Goal: Obtain resource: Download file/media

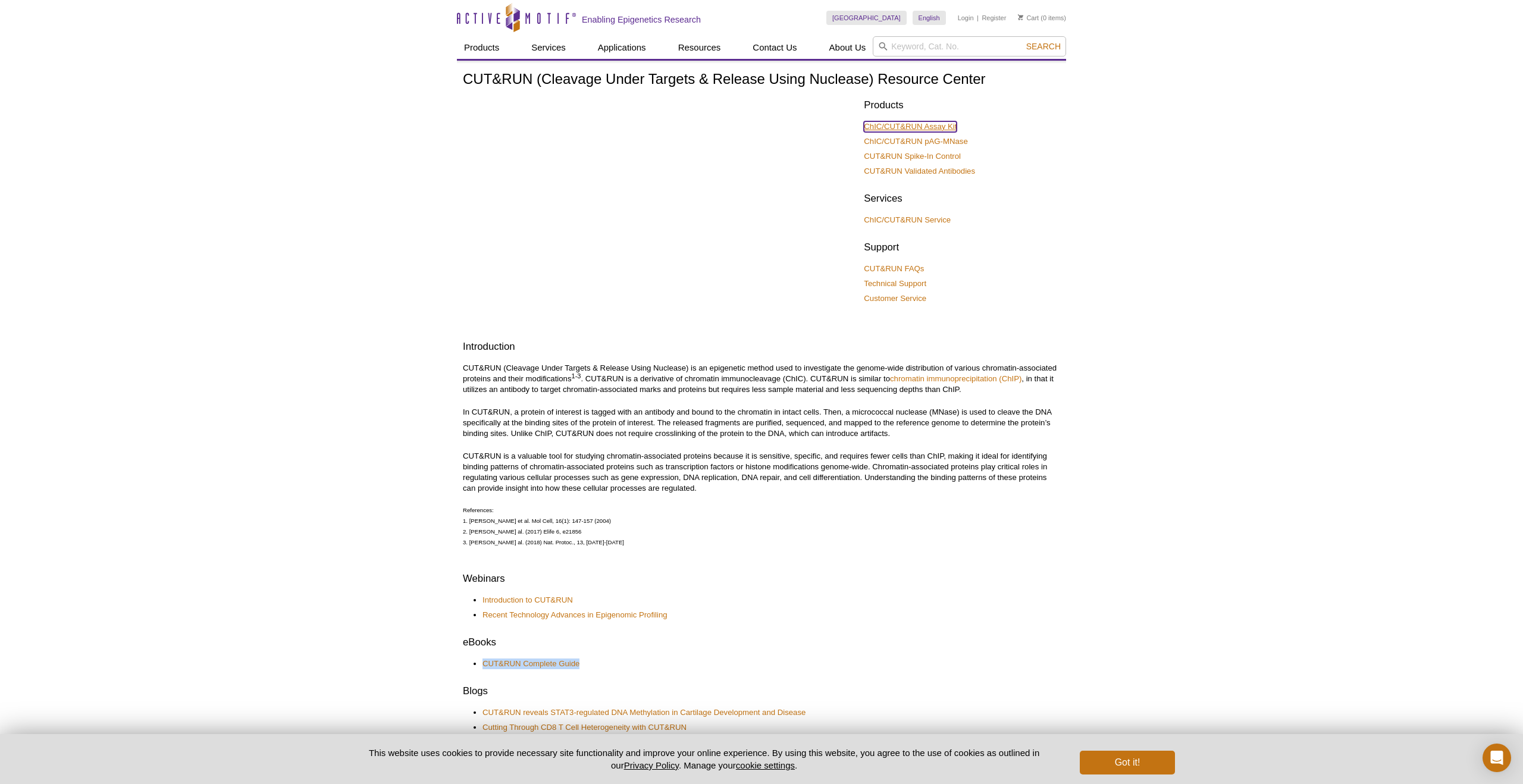
click at [902, 129] on link "ChIC/CUT&RUN Assay Kit" at bounding box center [910, 126] width 93 height 11
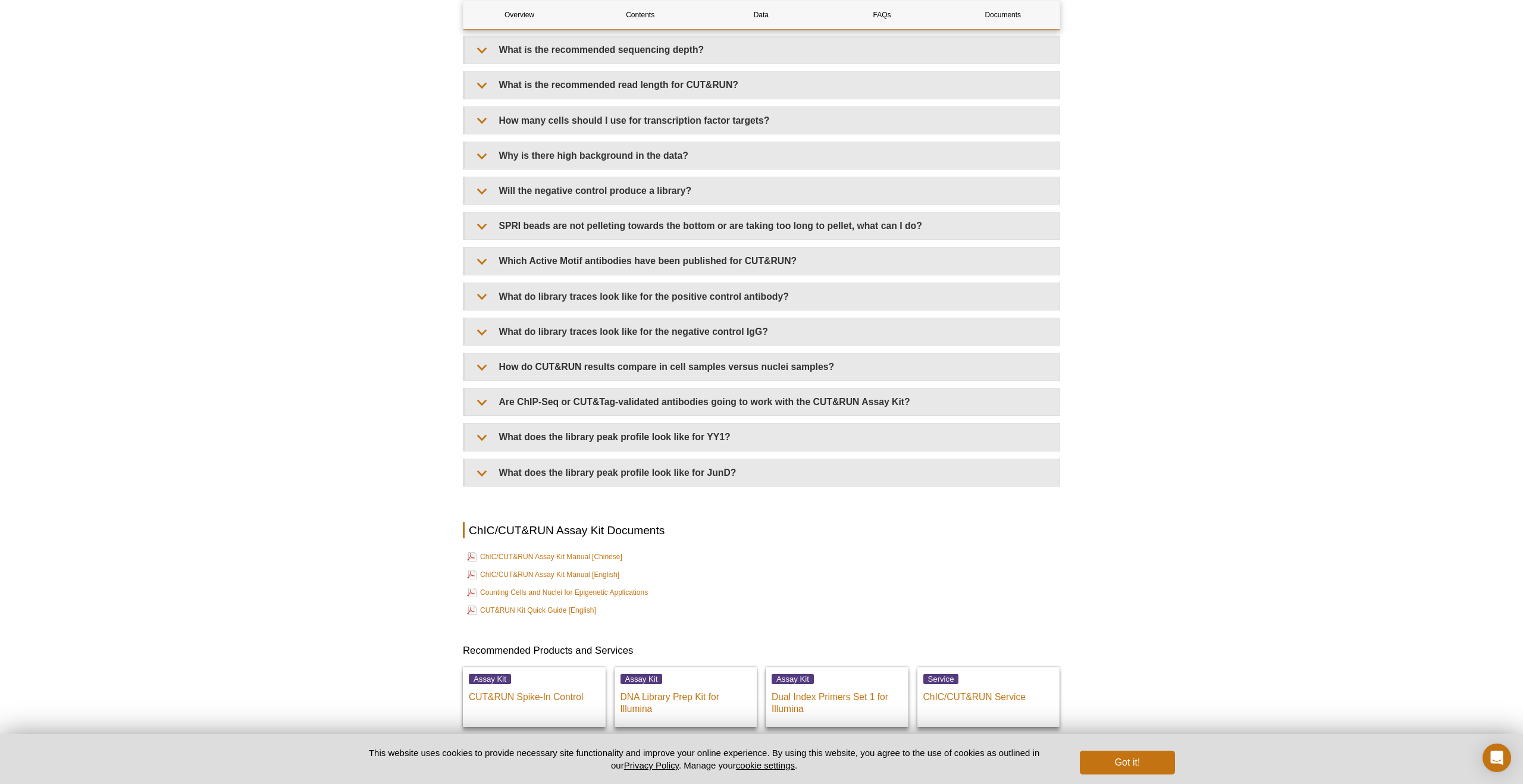
scroll to position [3568, 0]
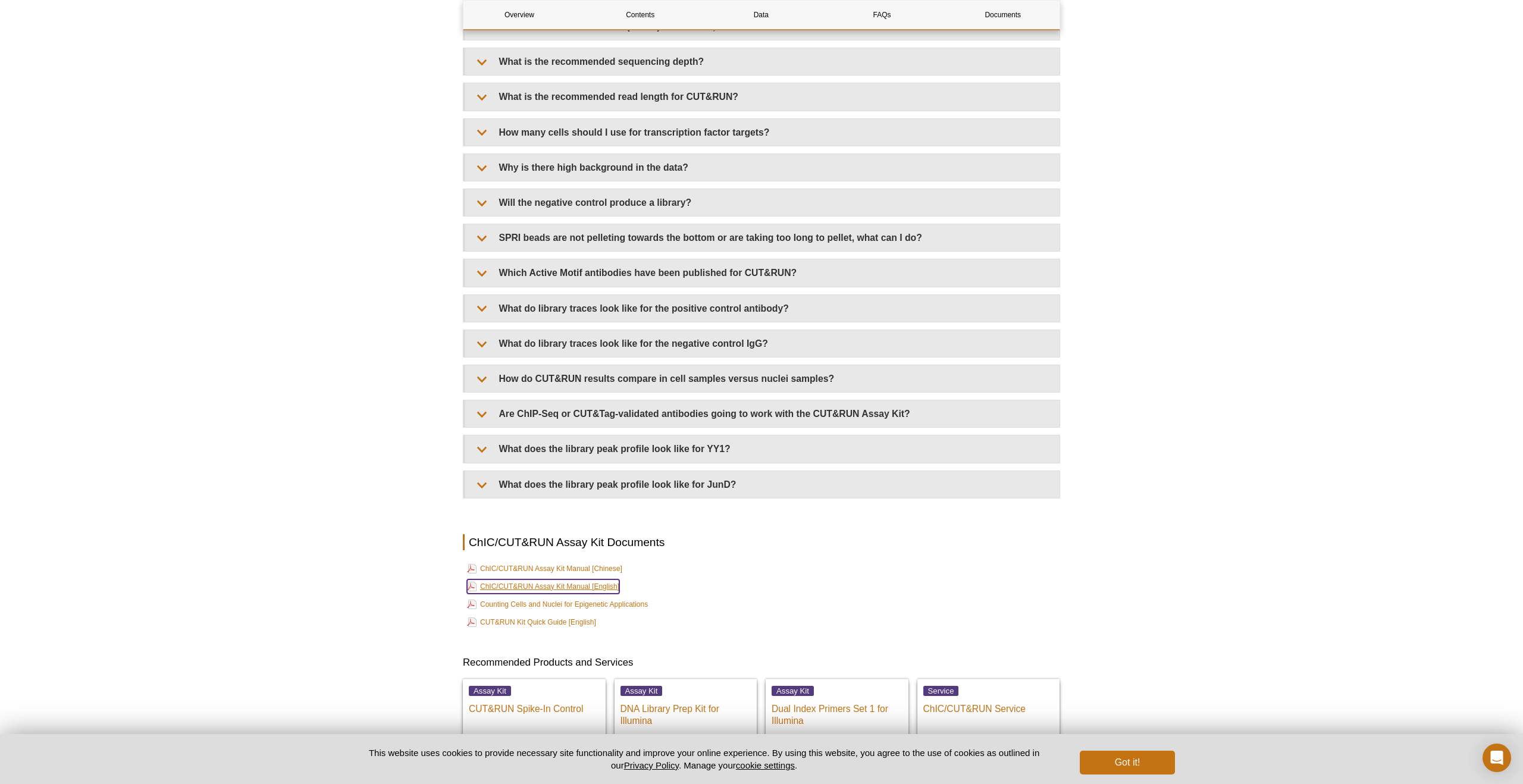
click at [598, 590] on link "ChIC/CUT&RUN Assay Kit Manual [English]" at bounding box center [543, 586] width 152 height 14
